Goal: Task Accomplishment & Management: Manage account settings

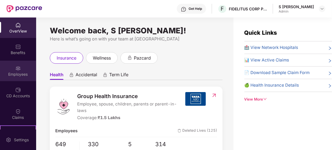
click at [15, 66] on img at bounding box center [17, 68] width 5 height 5
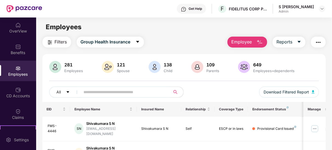
click at [104, 94] on input "text" at bounding box center [123, 92] width 79 height 8
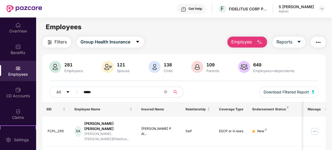
scroll to position [26, 0]
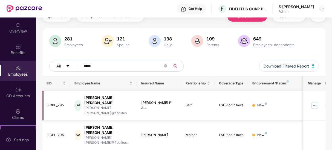
type input "*****"
click at [316, 101] on img at bounding box center [315, 105] width 9 height 9
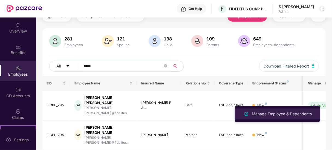
click at [281, 113] on div "Manage Employee & Dependents" at bounding box center [282, 114] width 62 height 6
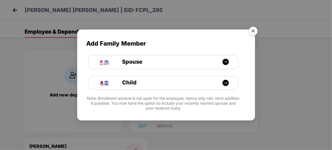
click at [253, 31] on img "Close" at bounding box center [253, 31] width 15 height 15
